Goal: Information Seeking & Learning: Learn about a topic

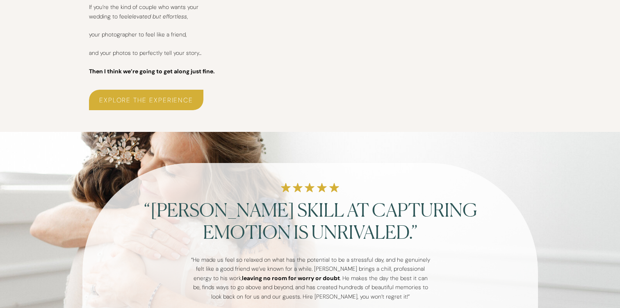
scroll to position [2141, 0]
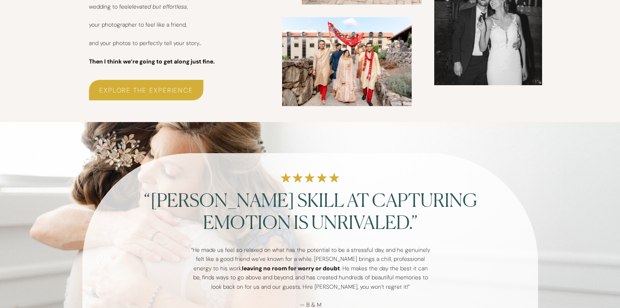
click at [139, 93] on h3 "Explore the experience" at bounding box center [146, 89] width 114 height 9
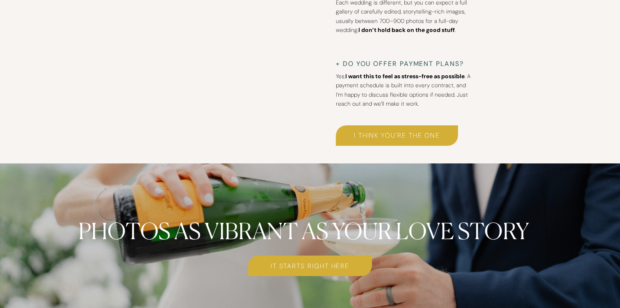
scroll to position [3698, 0]
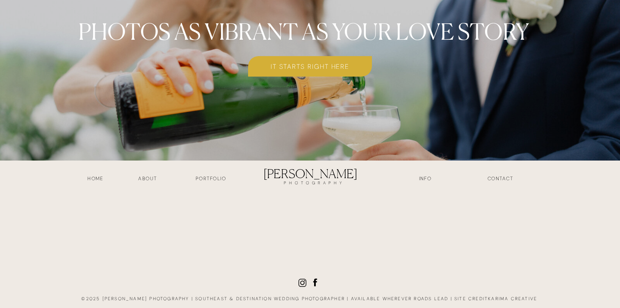
click at [302, 285] on icon at bounding box center [302, 283] width 5 height 5
click at [422, 175] on h3 "INFO" at bounding box center [425, 179] width 41 height 9
click at [422, 180] on h3 "INFO" at bounding box center [425, 179] width 41 height 9
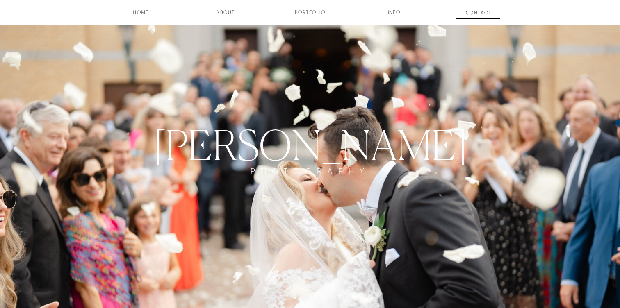
click at [394, 13] on h3 "INFO" at bounding box center [393, 16] width 41 height 14
click at [221, 11] on h3 "about" at bounding box center [225, 16] width 41 height 14
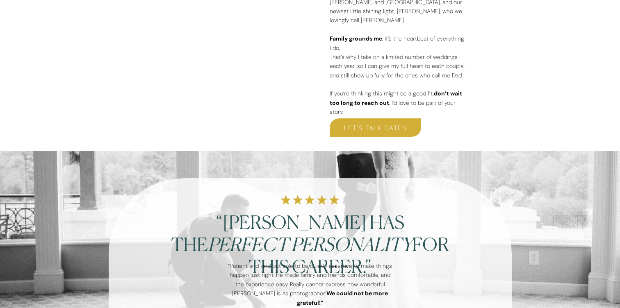
scroll to position [1298, 0]
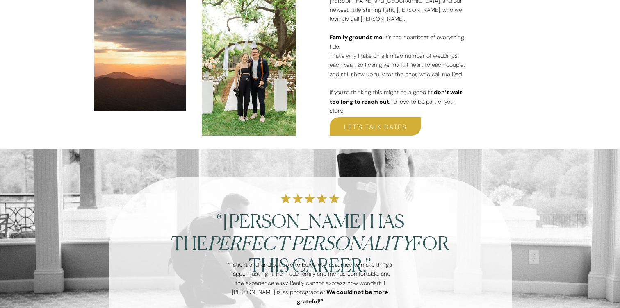
click at [389, 125] on h3 "LET's TALK DATES" at bounding box center [375, 126] width 91 height 9
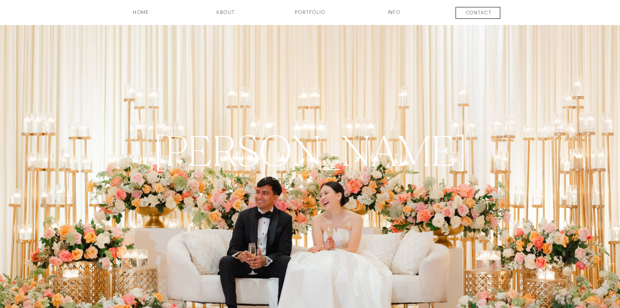
click at [220, 14] on h3 "about" at bounding box center [225, 16] width 41 height 14
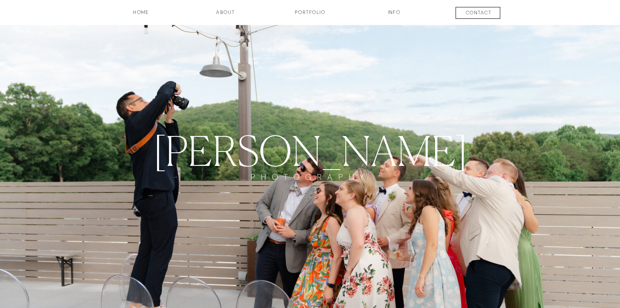
click at [139, 9] on h3 "HOME" at bounding box center [141, 16] width 61 height 14
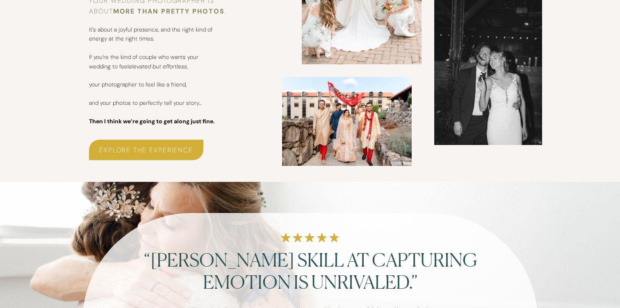
scroll to position [2079, 0]
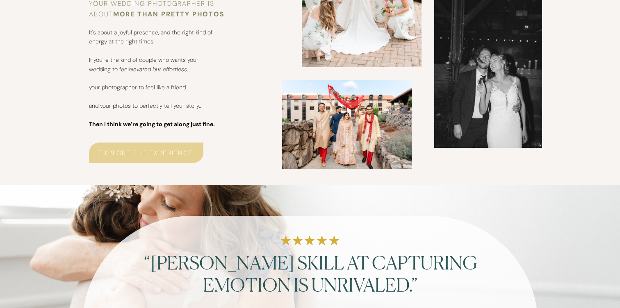
click at [138, 143] on div at bounding box center [146, 153] width 114 height 20
